Goal: Transaction & Acquisition: Purchase product/service

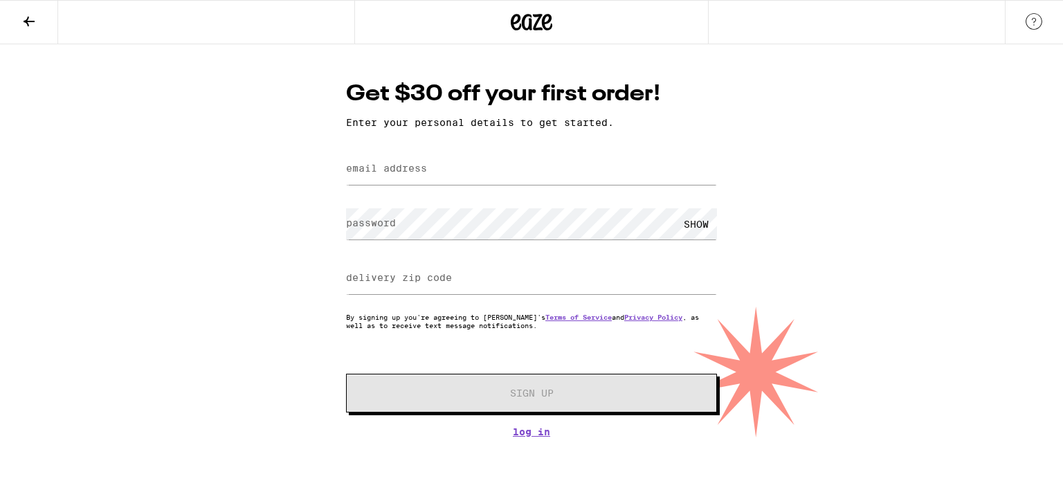
click at [524, 16] on icon at bounding box center [532, 22] width 21 height 17
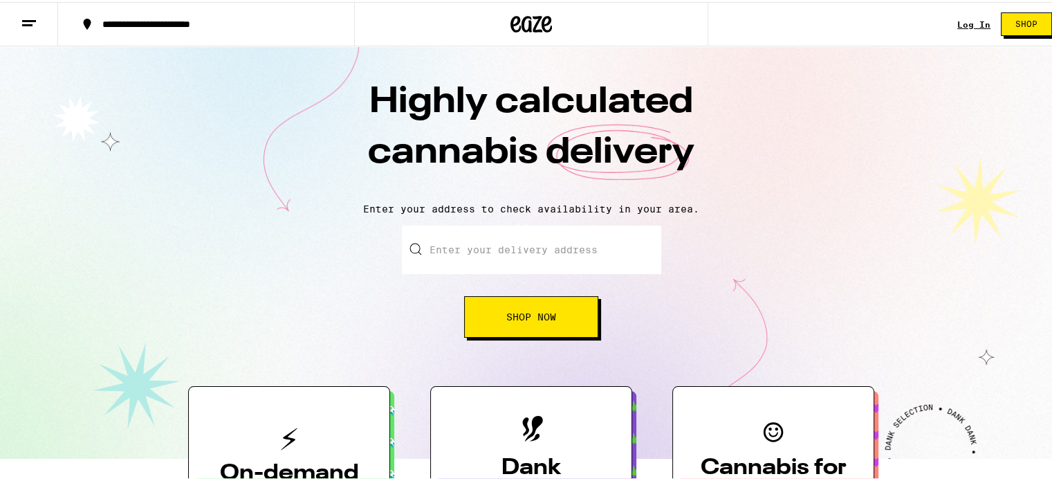
click at [960, 21] on link "Log In" at bounding box center [974, 22] width 33 height 9
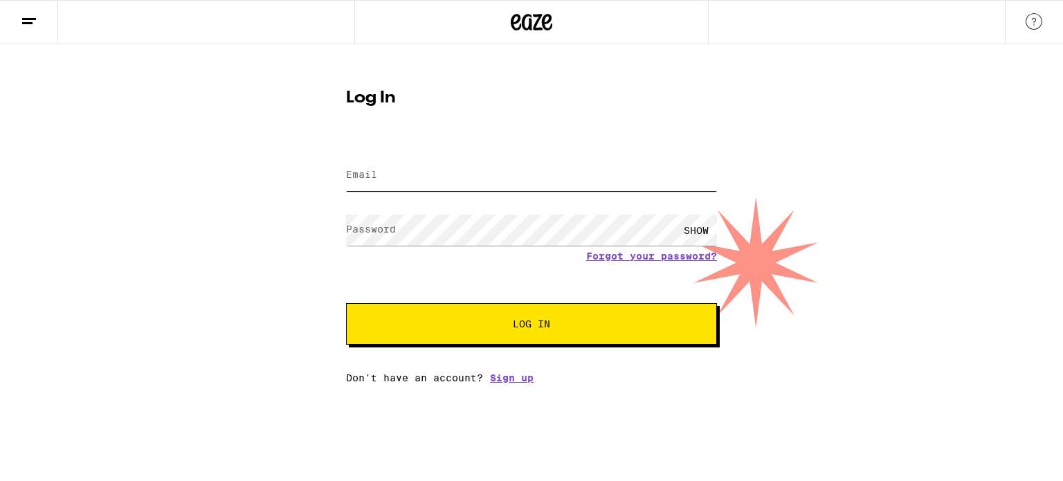
click at [460, 179] on input "Email" at bounding box center [531, 175] width 371 height 31
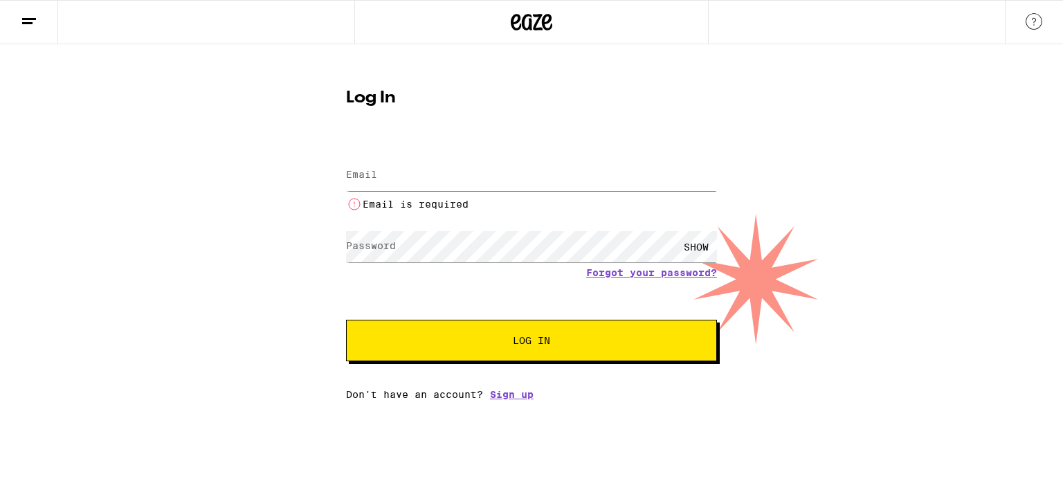
type input "kirby.mangold@gmail.com"
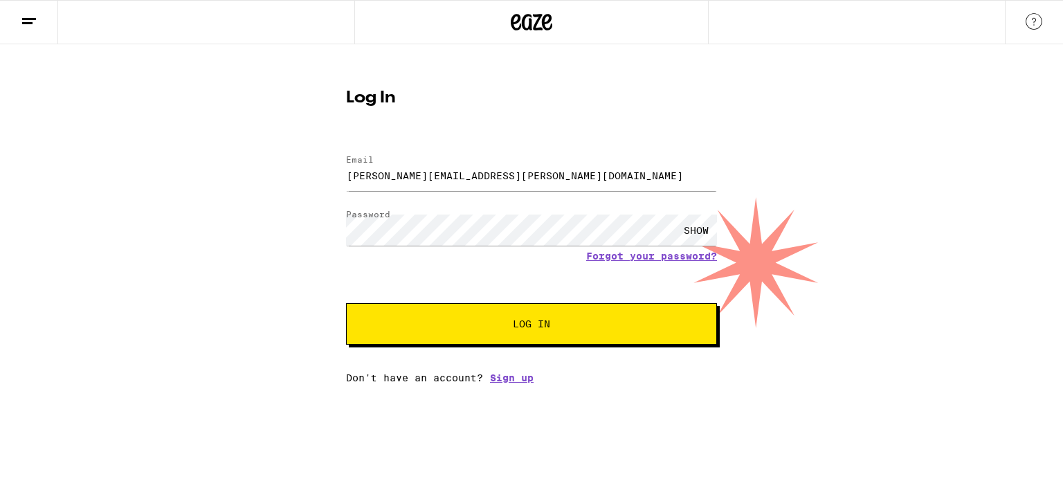
click at [561, 325] on span "Log In" at bounding box center [531, 324] width 259 height 10
